Goal: Task Accomplishment & Management: Use online tool/utility

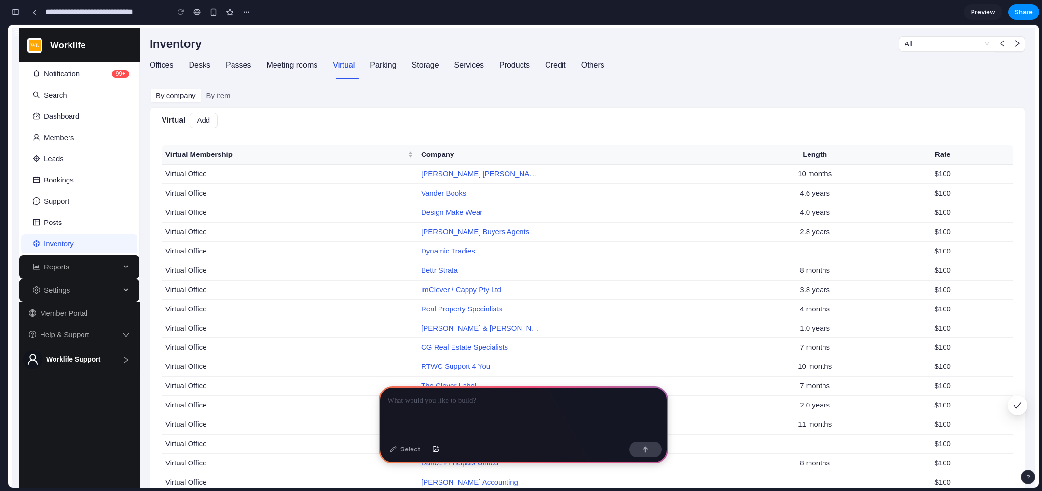
click at [458, 400] on p at bounding box center [524, 401] width 272 height 12
click at [438, 402] on div at bounding box center [524, 412] width 290 height 52
click at [444, 168] on link "[PERSON_NAME] [PERSON_NAME] And Estates Lawyers" at bounding box center [481, 173] width 121 height 11
click at [315, 98] on div "By company By item" at bounding box center [588, 95] width 876 height 15
click at [210, 91] on div "By item" at bounding box center [218, 96] width 35 height 14
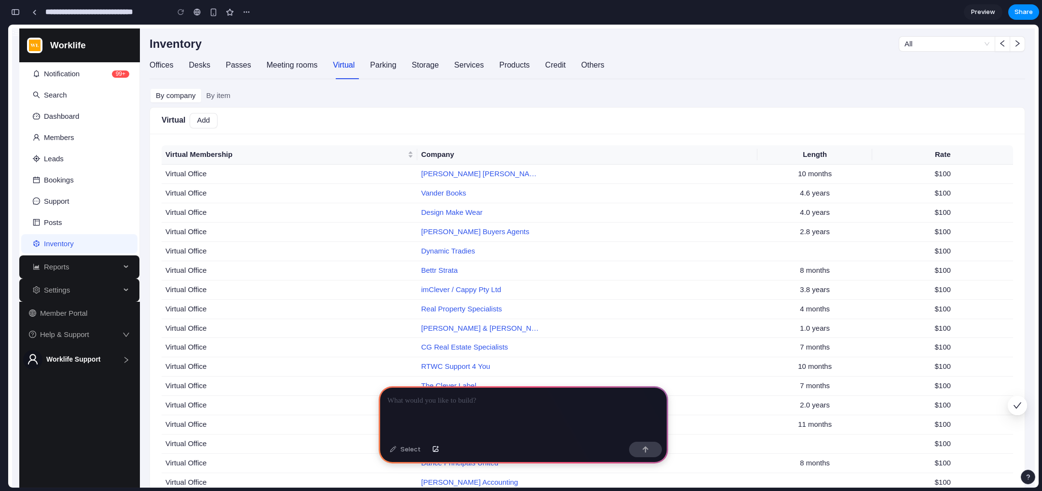
click at [170, 81] on div "Offices Desks Passes Meeting rooms Virtual Parking Storage Services Products Cr…" at bounding box center [588, 69] width 876 height 35
click at [191, 59] on div "Desks" at bounding box center [199, 65] width 21 height 12
click at [243, 57] on div "Offices Desks Passes Meeting rooms Virtual Parking Storage Services Products Cr…" at bounding box center [377, 66] width 455 height 28
click at [239, 63] on div "Passes" at bounding box center [238, 65] width 25 height 12
click at [293, 67] on div "Meeting rooms" at bounding box center [291, 65] width 51 height 12
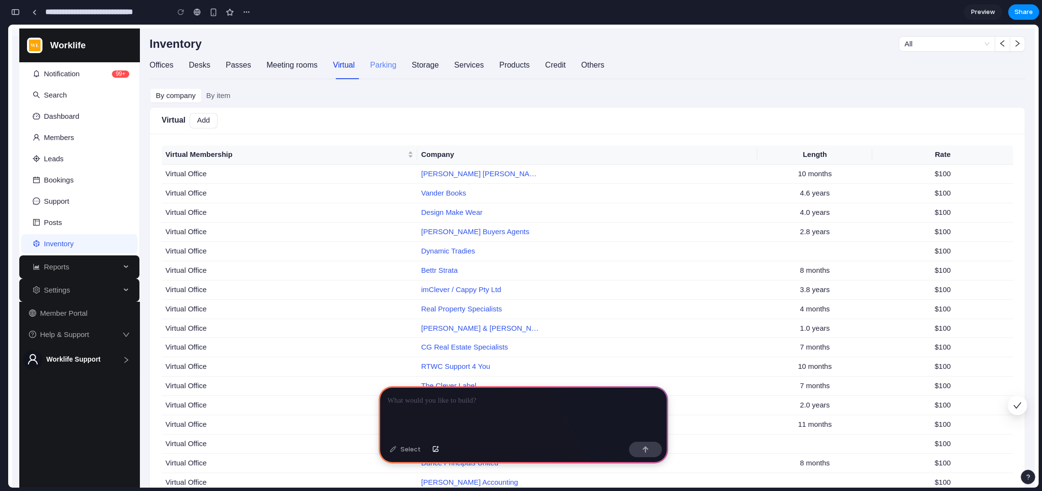
click at [370, 66] on div "Parking" at bounding box center [383, 65] width 26 height 12
click at [405, 68] on div "Offices Desks Passes Meeting rooms Virtual Parking Storage Services Products Cr…" at bounding box center [377, 66] width 455 height 28
click at [432, 66] on div "Storage" at bounding box center [425, 65] width 27 height 12
click at [475, 68] on div "Services" at bounding box center [469, 66] width 29 height 28
click at [422, 395] on p at bounding box center [524, 401] width 272 height 12
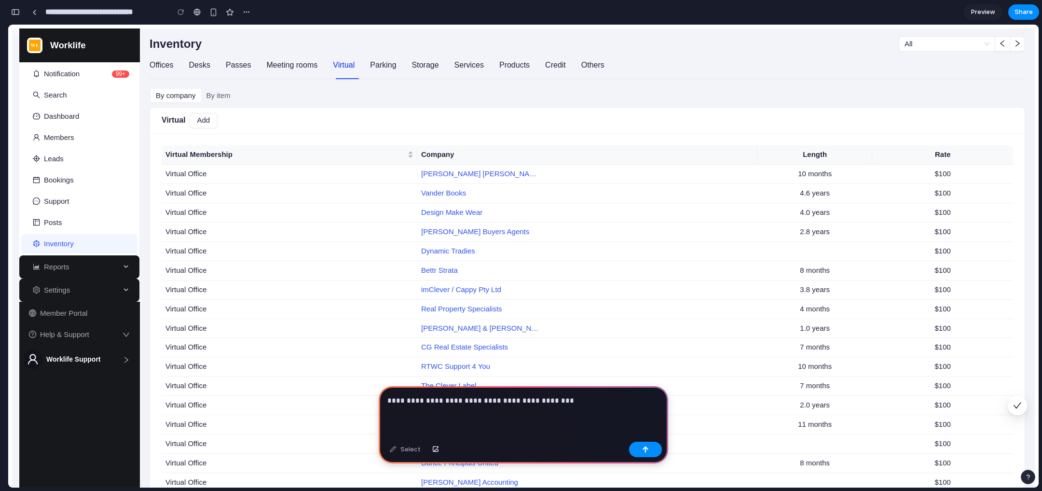
click at [402, 395] on p "**********" at bounding box center [522, 401] width 269 height 12
click at [385, 395] on div "**********" at bounding box center [524, 412] width 290 height 52
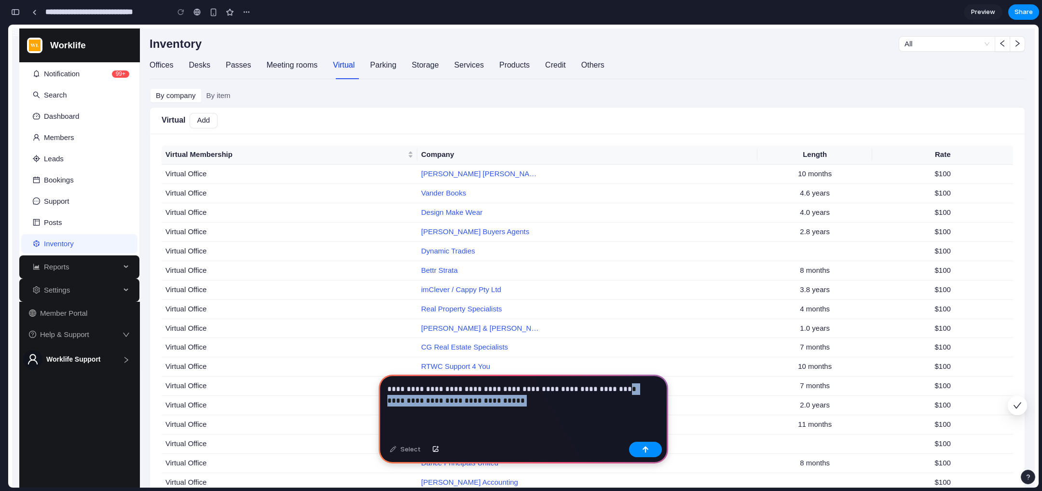
drag, startPoint x: 598, startPoint y: 387, endPoint x: 652, endPoint y: 405, distance: 56.5
click at [652, 405] on div "**********" at bounding box center [524, 405] width 290 height 63
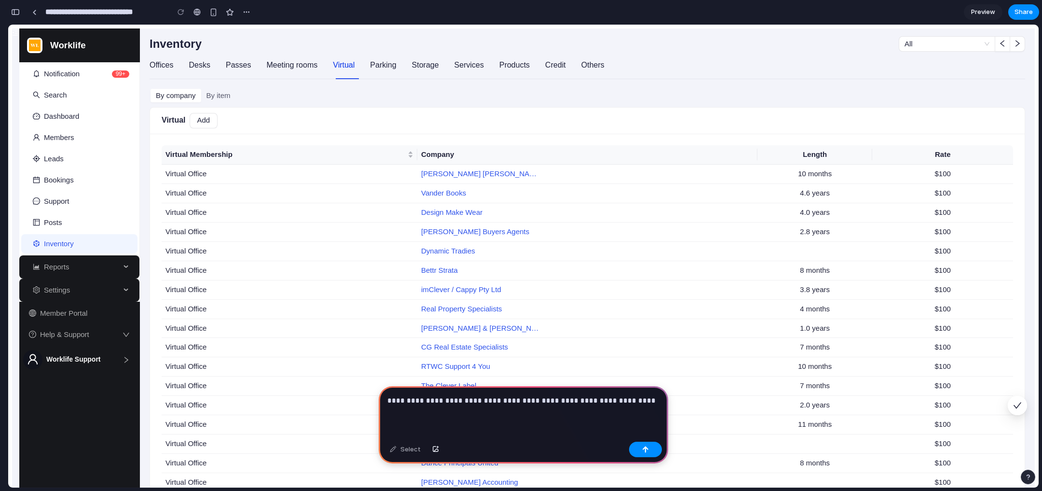
click at [551, 398] on p "**********" at bounding box center [522, 401] width 269 height 12
click at [547, 398] on p "**********" at bounding box center [522, 401] width 269 height 12
click at [490, 401] on p "**********" at bounding box center [522, 401] width 269 height 12
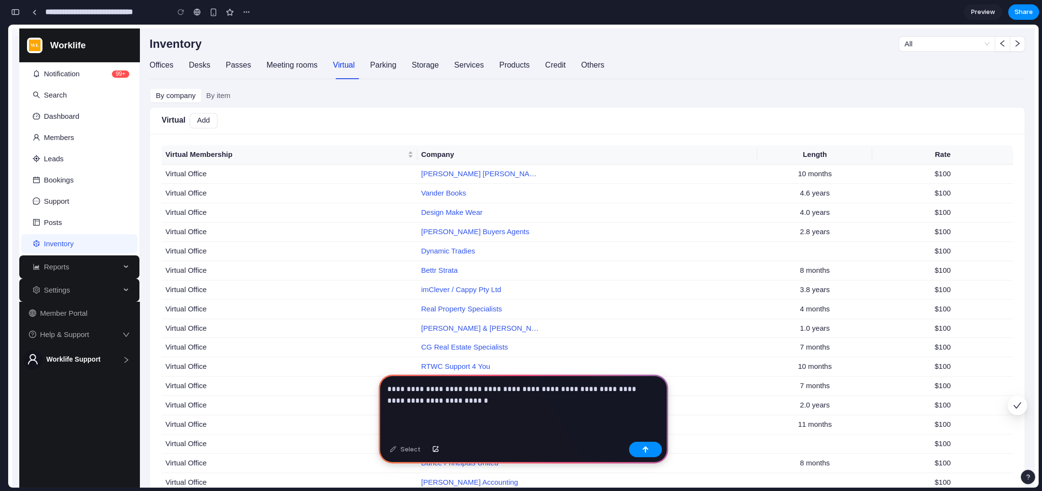
click at [629, 401] on p "**********" at bounding box center [522, 394] width 269 height 23
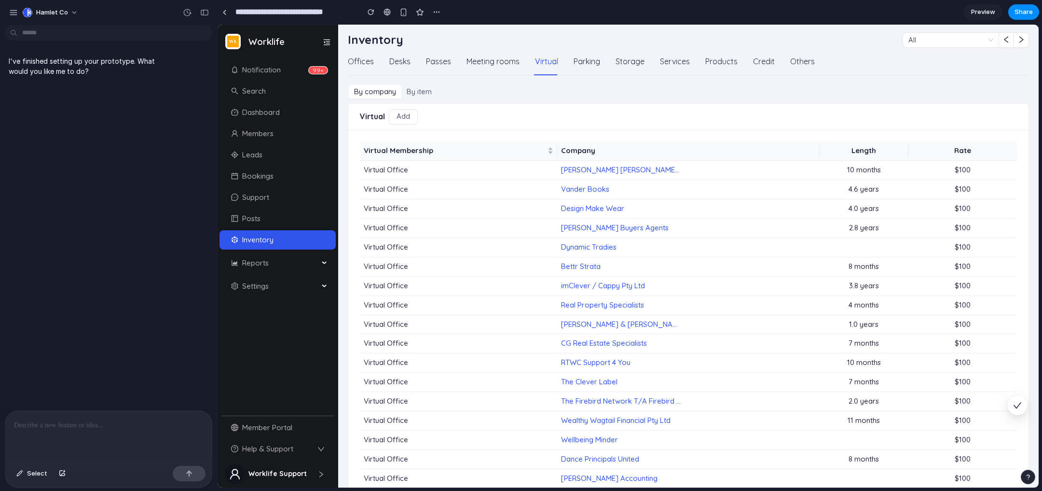
click at [130, 433] on div at bounding box center [108, 436] width 207 height 51
click at [416, 92] on div "By item" at bounding box center [420, 92] width 36 height 14
click at [391, 92] on div "By company" at bounding box center [375, 92] width 53 height 14
click at [94, 439] on div at bounding box center [108, 436] width 207 height 51
click at [92, 432] on div at bounding box center [108, 436] width 207 height 51
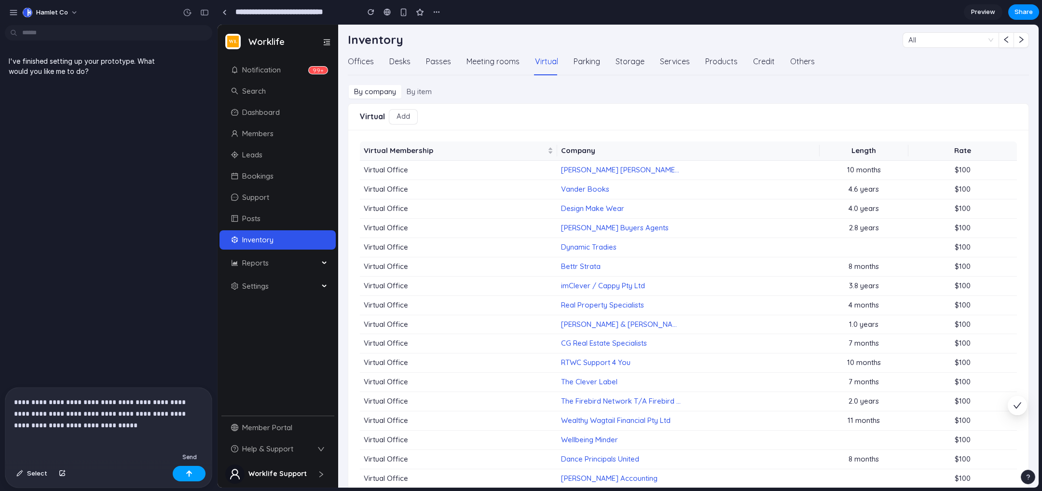
click at [190, 473] on div "button" at bounding box center [189, 473] width 7 height 7
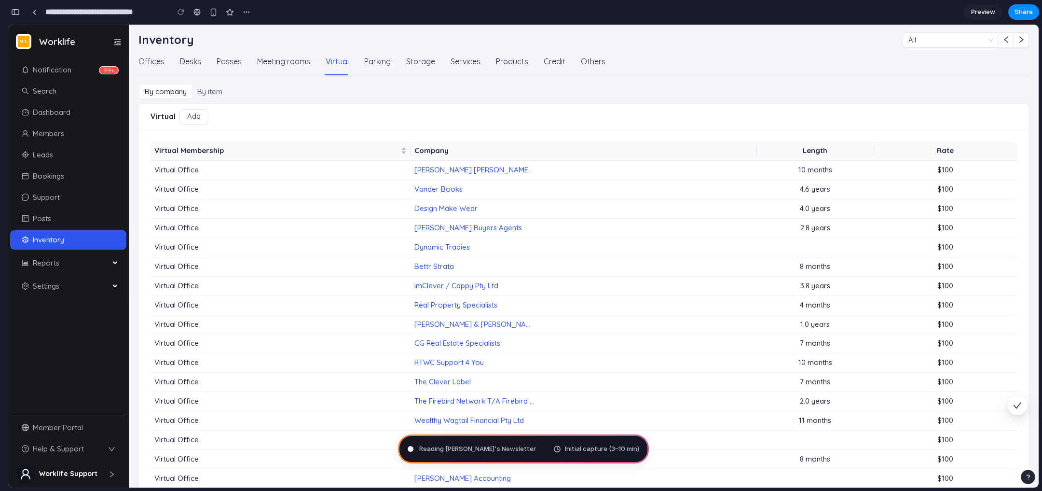
type input "**********"
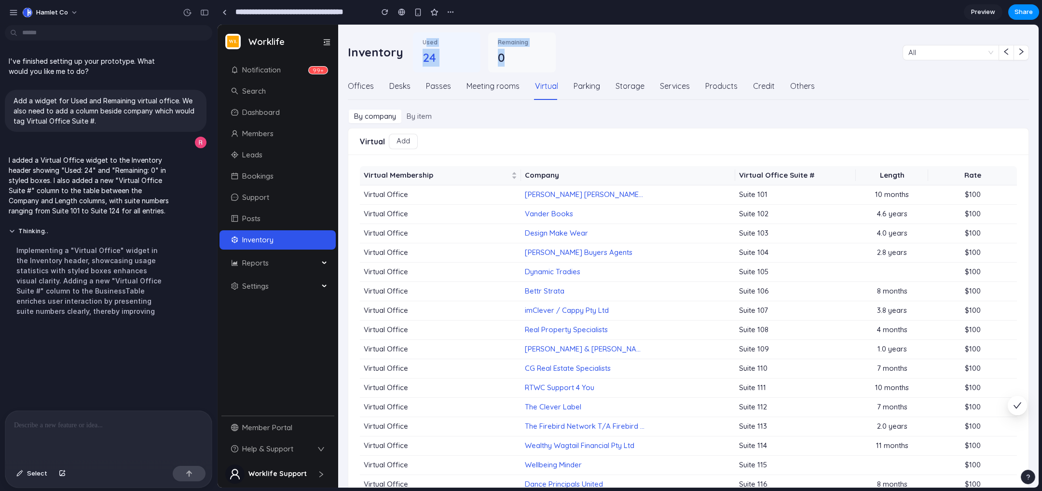
drag, startPoint x: 424, startPoint y: 43, endPoint x: 545, endPoint y: 53, distance: 121.0
click at [545, 53] on div "Used 24 Remaining 0" at bounding box center [484, 52] width 143 height 40
click at [435, 39] on span "Used" at bounding box center [447, 42] width 48 height 9
drag, startPoint x: 423, startPoint y: 40, endPoint x: 530, endPoint y: 68, distance: 110.7
click at [530, 68] on div "Used 24 Remaining 0" at bounding box center [484, 52] width 143 height 40
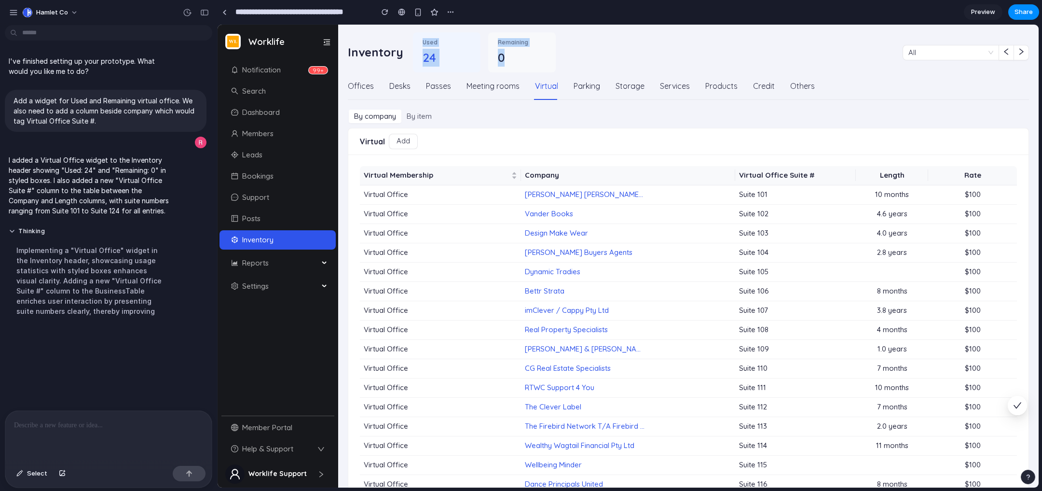
click at [434, 35] on div "Used 24" at bounding box center [447, 52] width 68 height 40
drag, startPoint x: 422, startPoint y: 41, endPoint x: 575, endPoint y: 52, distance: 153.8
click at [575, 52] on div "Inventory Used 24 Remaining 0" at bounding box center [625, 49] width 555 height 48
click at [536, 136] on div "Virtual Add" at bounding box center [688, 141] width 657 height 15
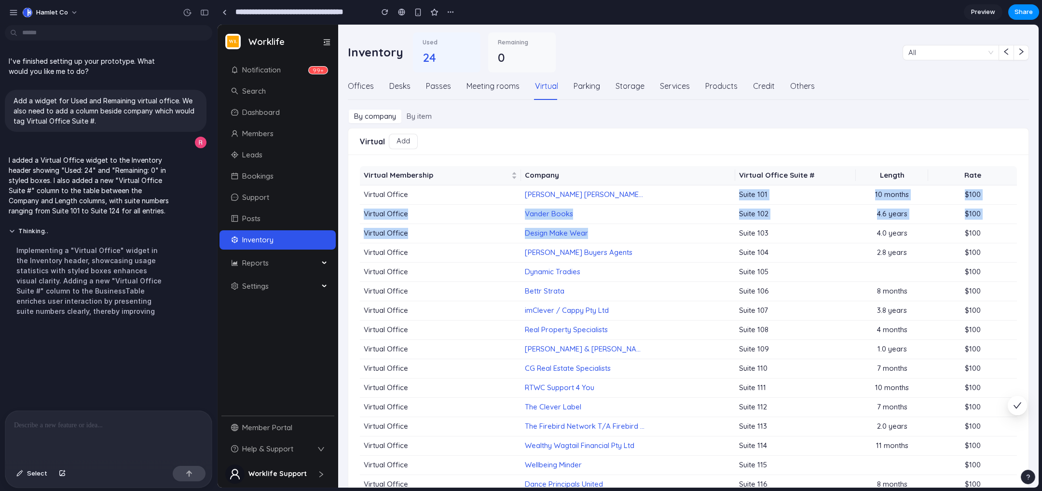
drag, startPoint x: 733, startPoint y: 194, endPoint x: 788, endPoint y: 224, distance: 63.1
click at [788, 224] on tbody "Virtual Office [PERSON_NAME] [PERSON_NAME] And Estates Lawyers Suite 101 10 mon…" at bounding box center [688, 416] width 657 height 463
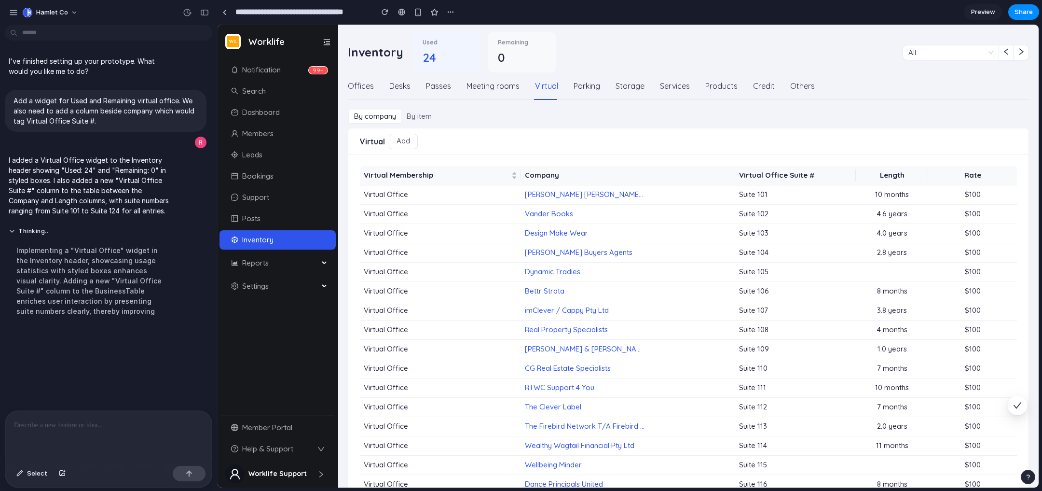
click at [787, 224] on td "Suite 103" at bounding box center [795, 233] width 121 height 19
